Goal: Information Seeking & Learning: Learn about a topic

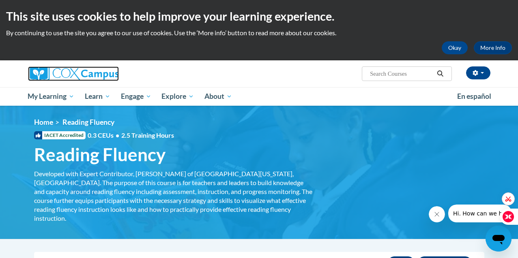
click at [161, 69] on link at bounding box center [101, 74] width 146 height 15
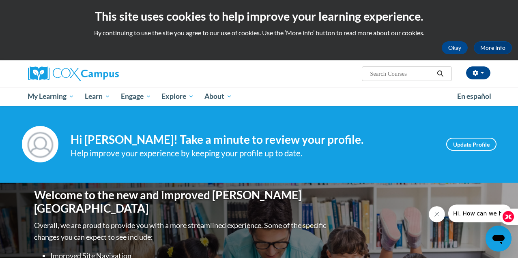
click at [377, 72] on input "Search..." at bounding box center [401, 74] width 65 height 10
type input "reading flency"
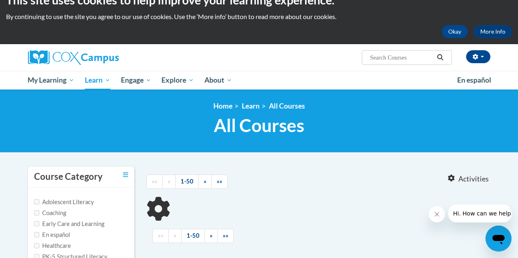
type input "reading flency"
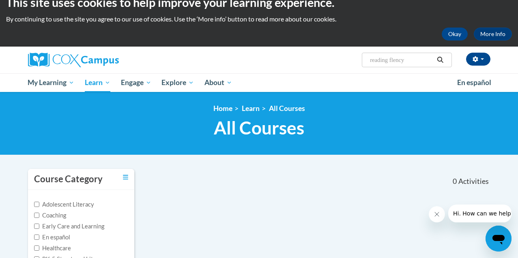
scroll to position [9, 0]
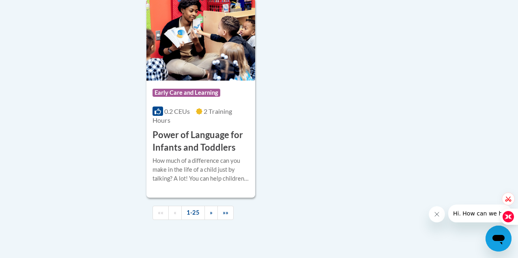
scroll to position [2070, 0]
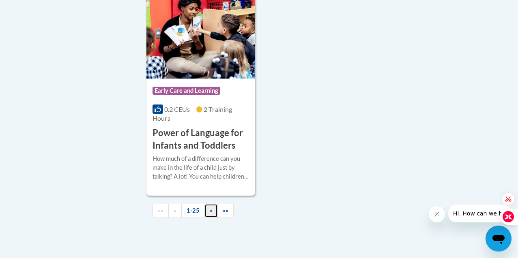
click at [209, 205] on link "»" at bounding box center [210, 211] width 13 height 14
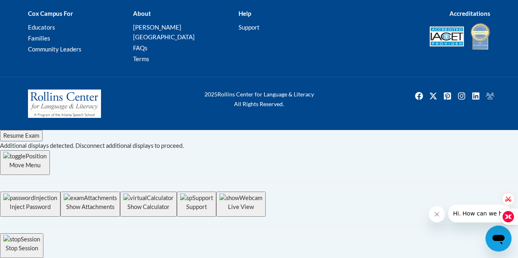
scroll to position [1688, 0]
